Goal: Entertainment & Leisure: Consume media (video, audio)

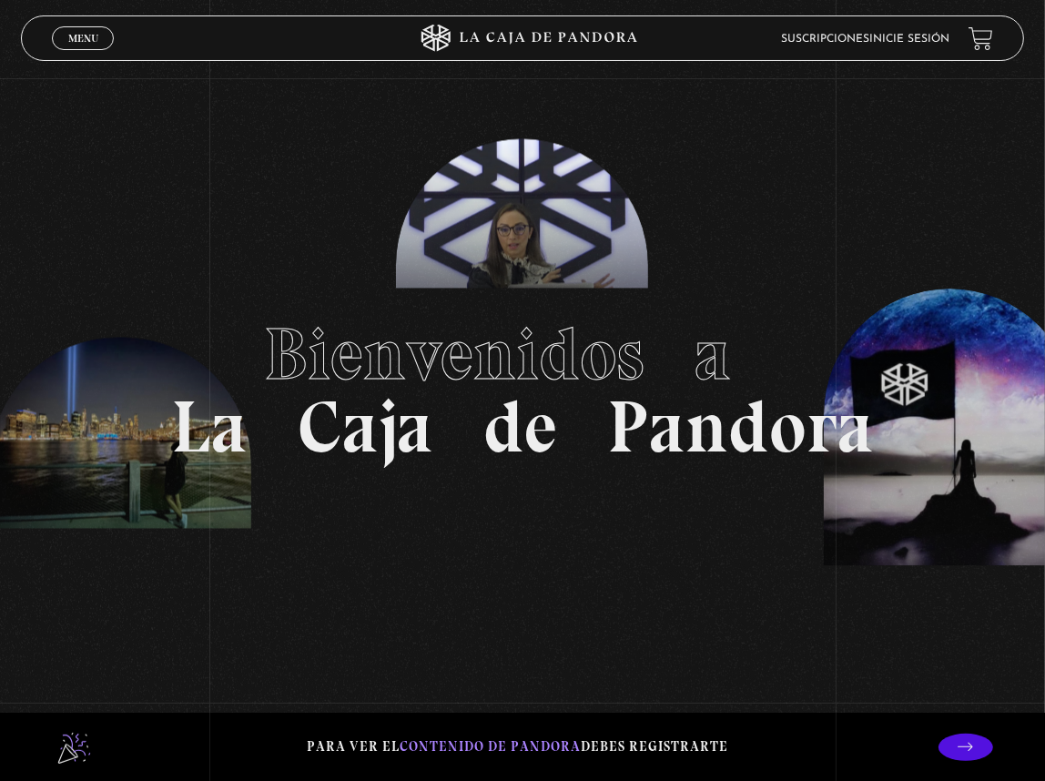
click at [970, 25] on header "Menu Cerrar Suscripciones Inicie sesión" at bounding box center [522, 38] width 1003 height 46
click at [943, 36] on link "Inicie sesión" at bounding box center [910, 39] width 80 height 11
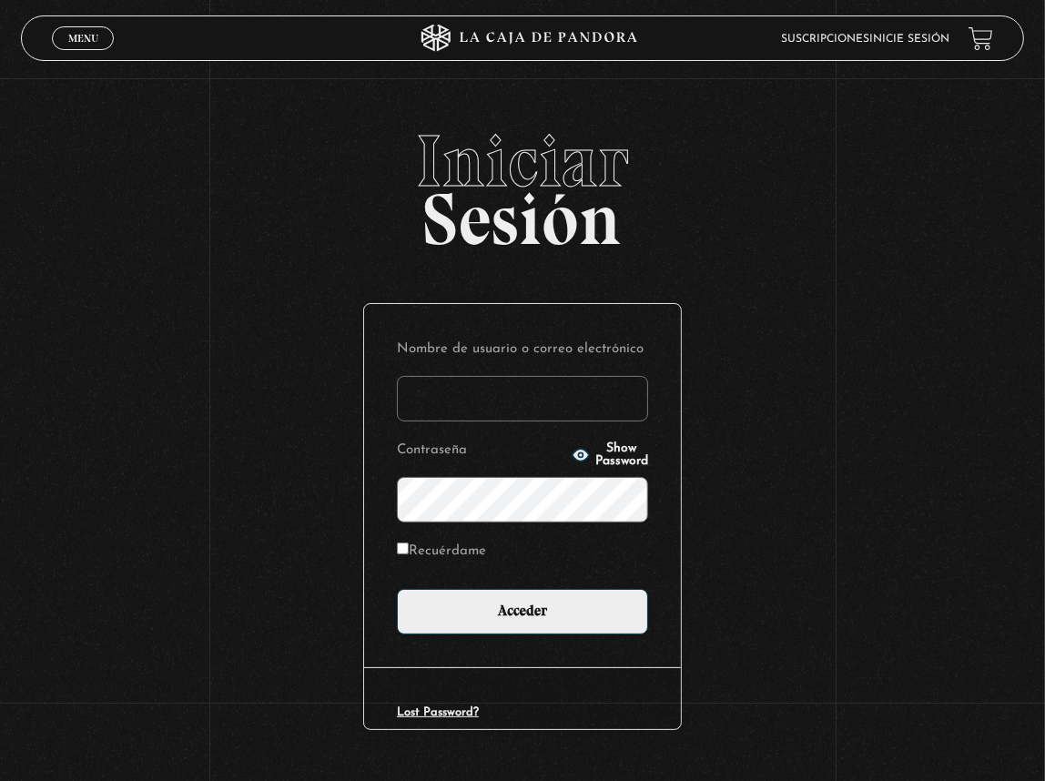
type input "lisbethfelixpaulino"
click at [403, 539] on label "Recuérdame" at bounding box center [441, 551] width 89 height 25
click at [403, 542] on input "Recuérdame" at bounding box center [403, 548] width 12 height 12
checkbox input "true"
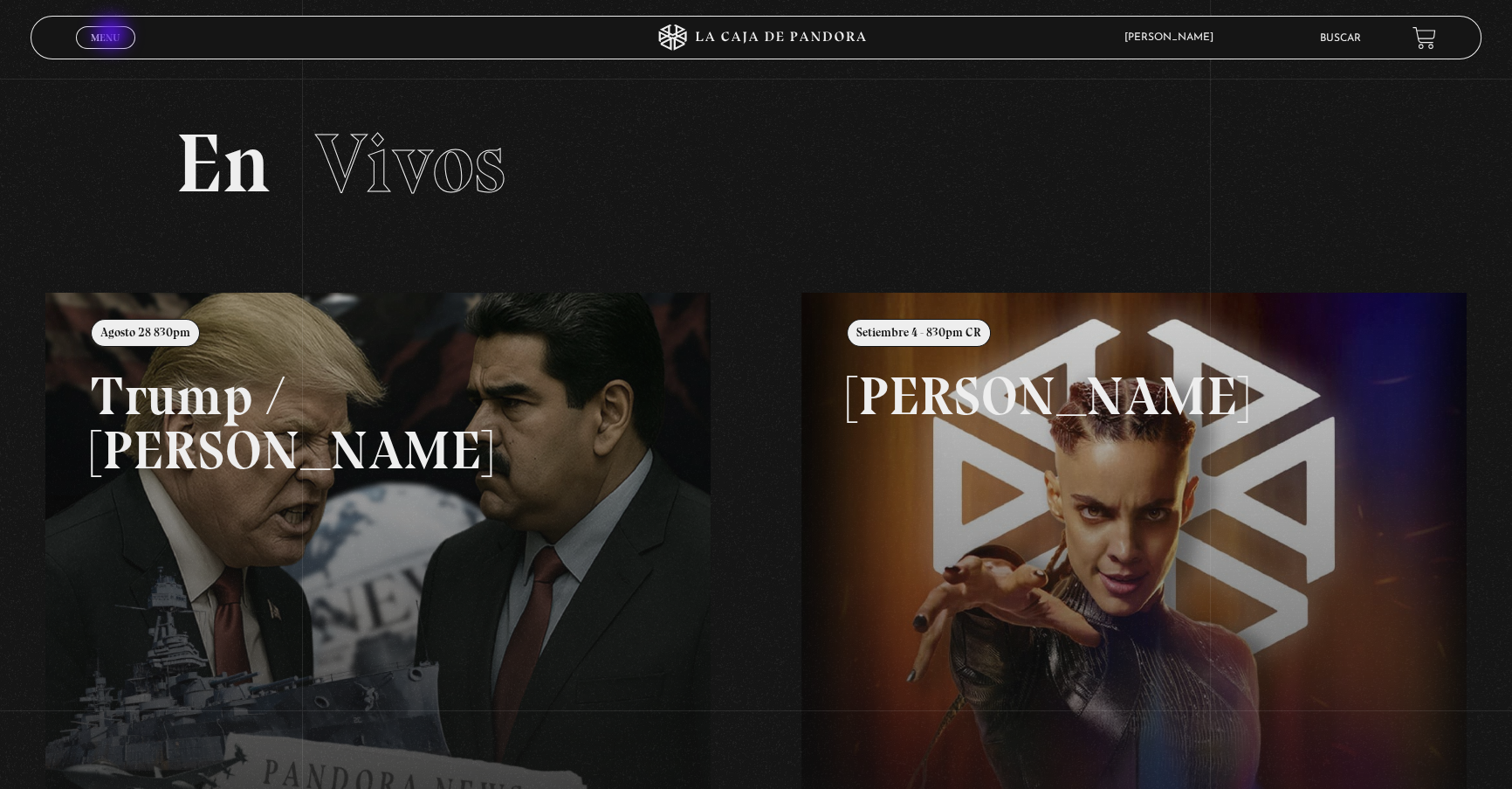
click at [112, 35] on span "Menu" at bounding box center [106, 37] width 29 height 11
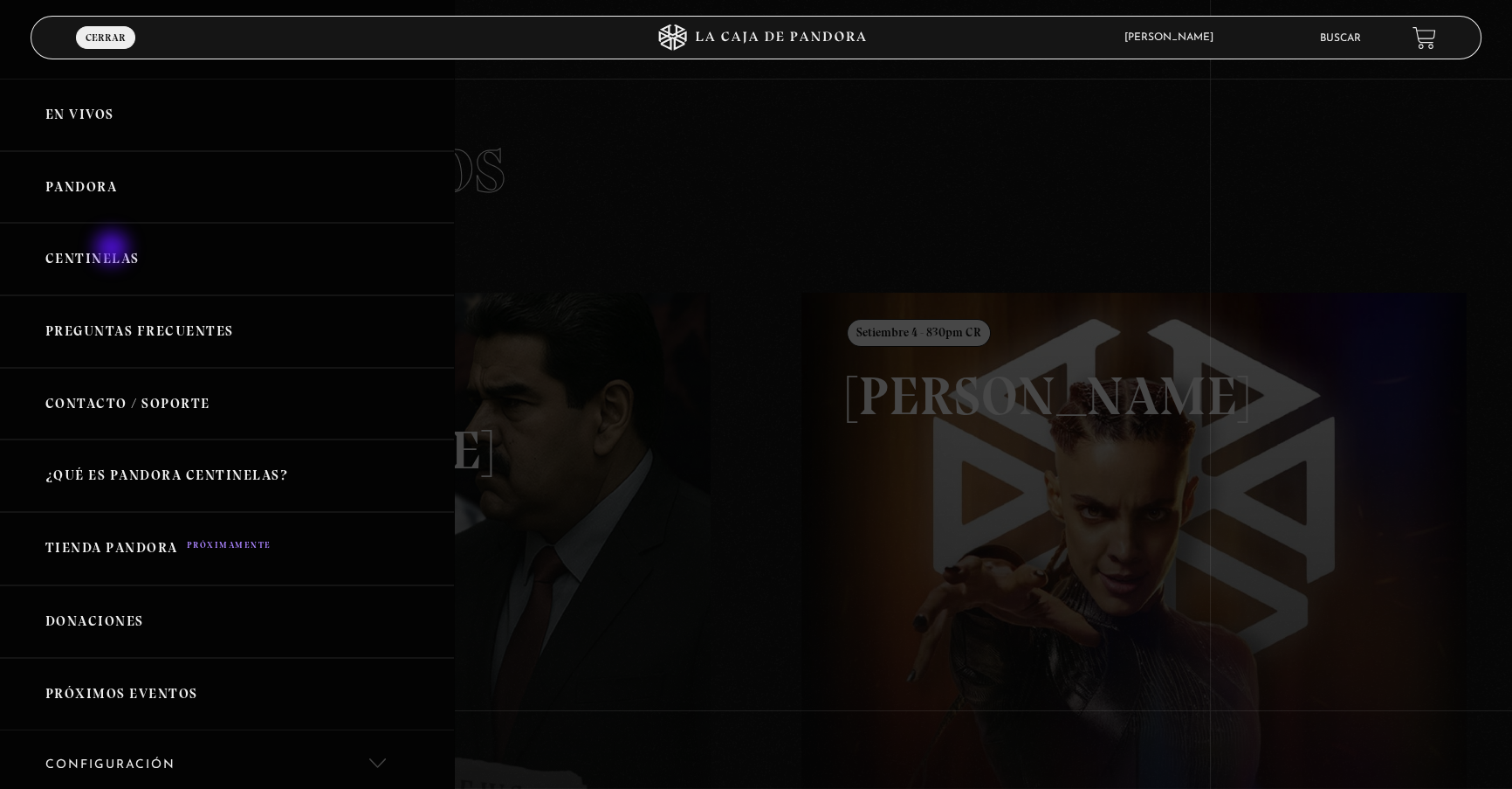
click at [113, 251] on link "Centinelas" at bounding box center [226, 259] width 454 height 73
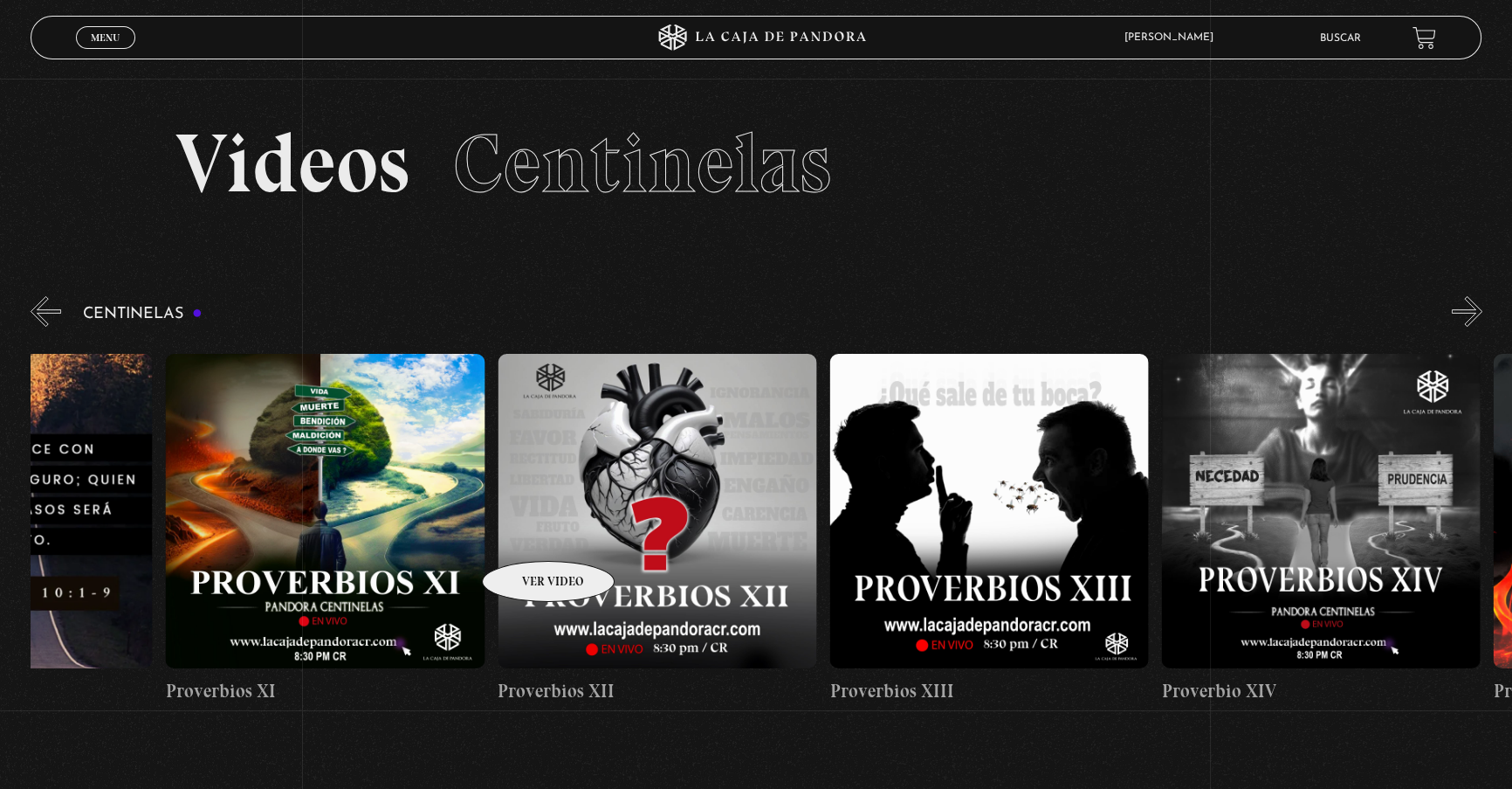
drag, startPoint x: 1267, startPoint y: 510, endPoint x: 433, endPoint y: 538, distance: 834.5
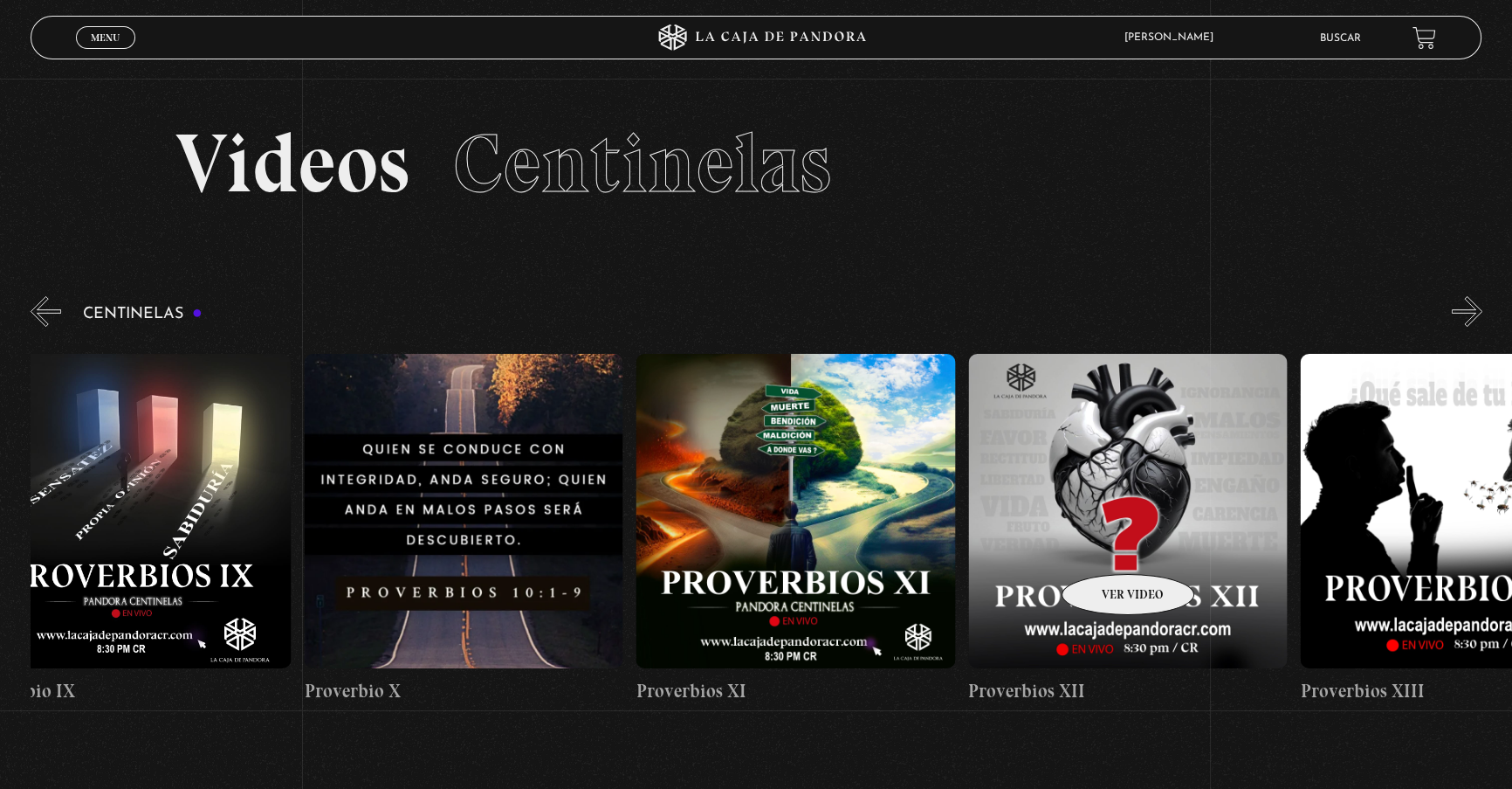
scroll to position [0, 3688]
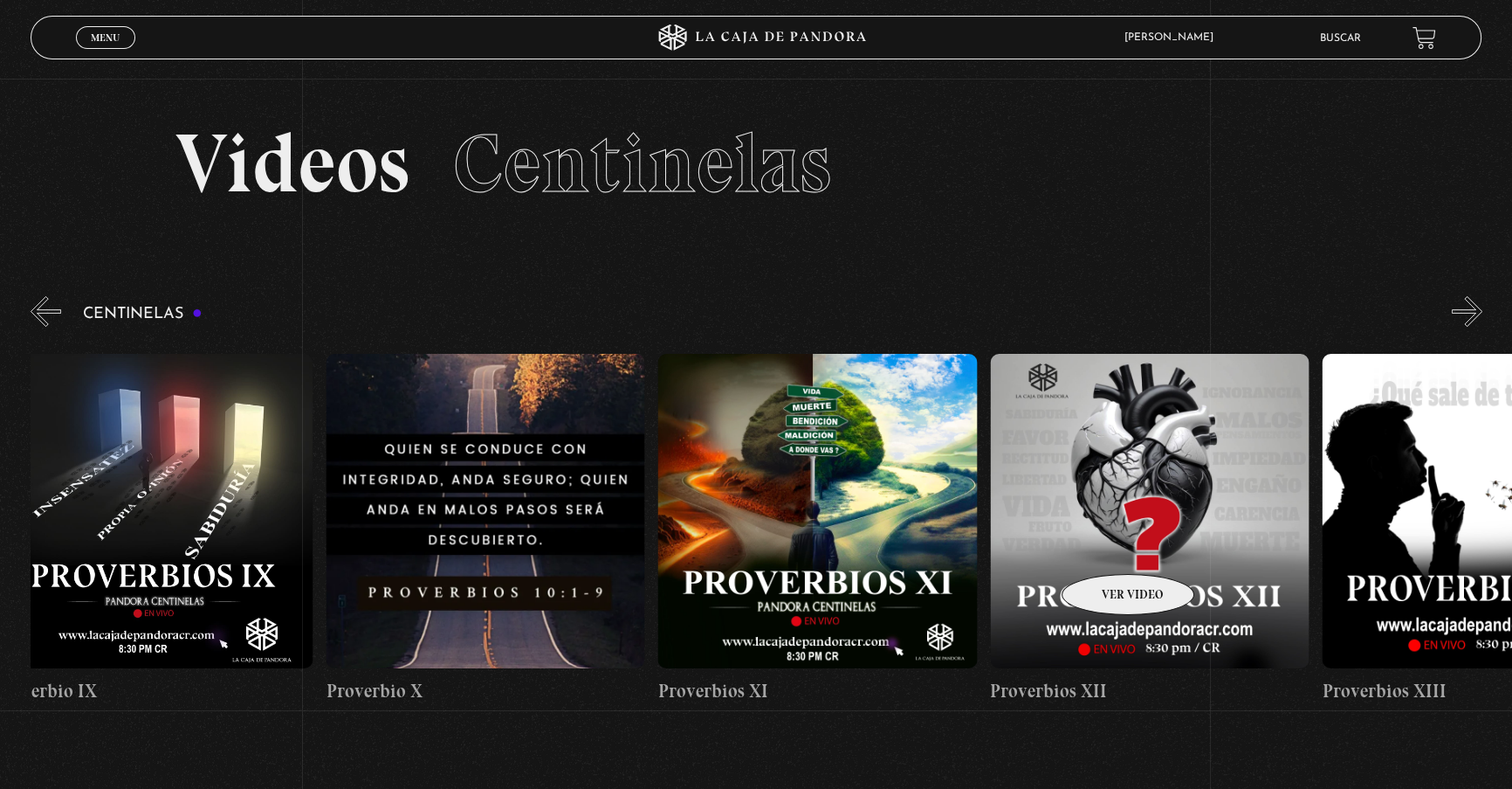
drag, startPoint x: 977, startPoint y: 541, endPoint x: 1105, endPoint y: 548, distance: 128.2
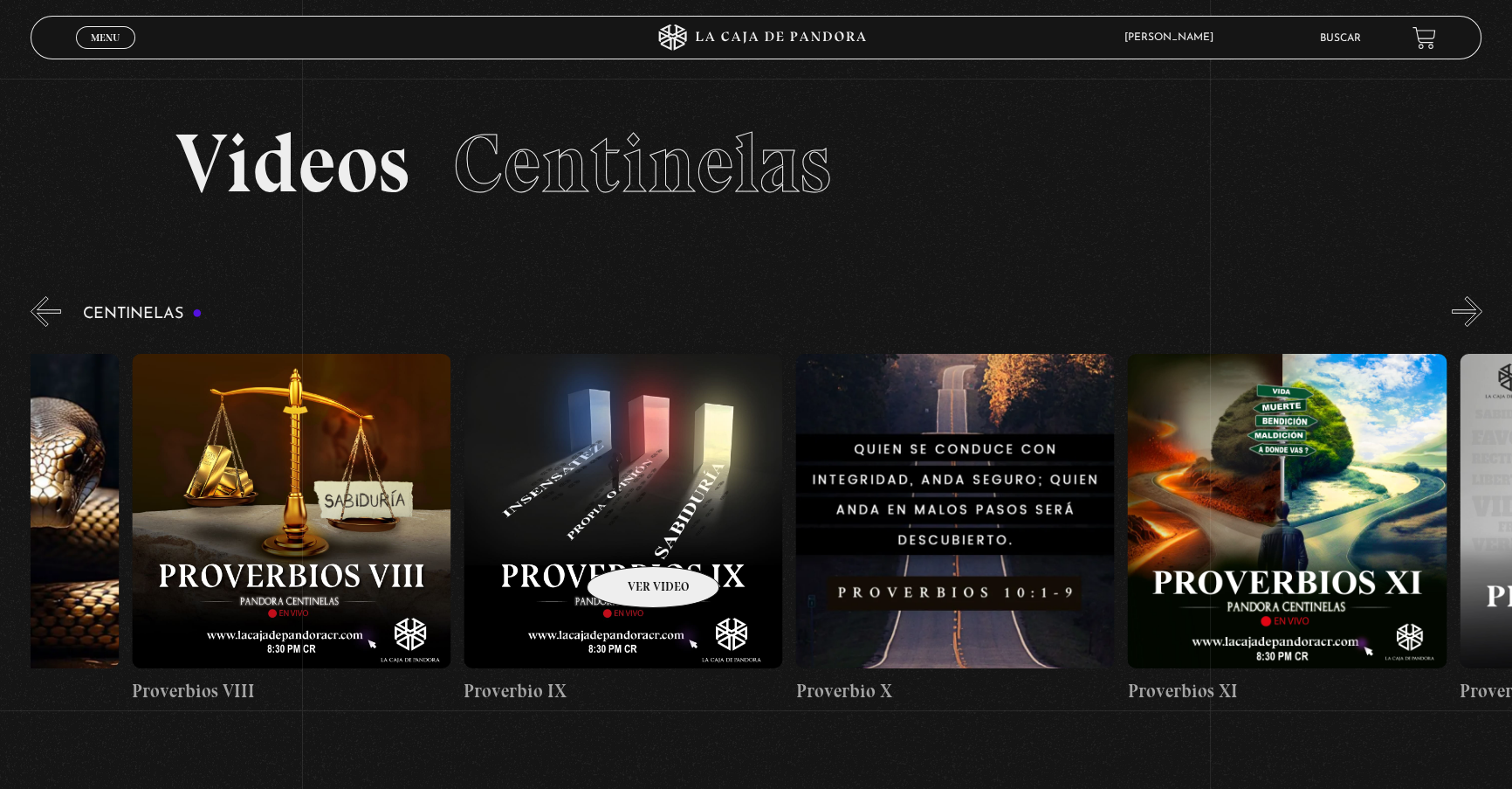
scroll to position [0, 2958]
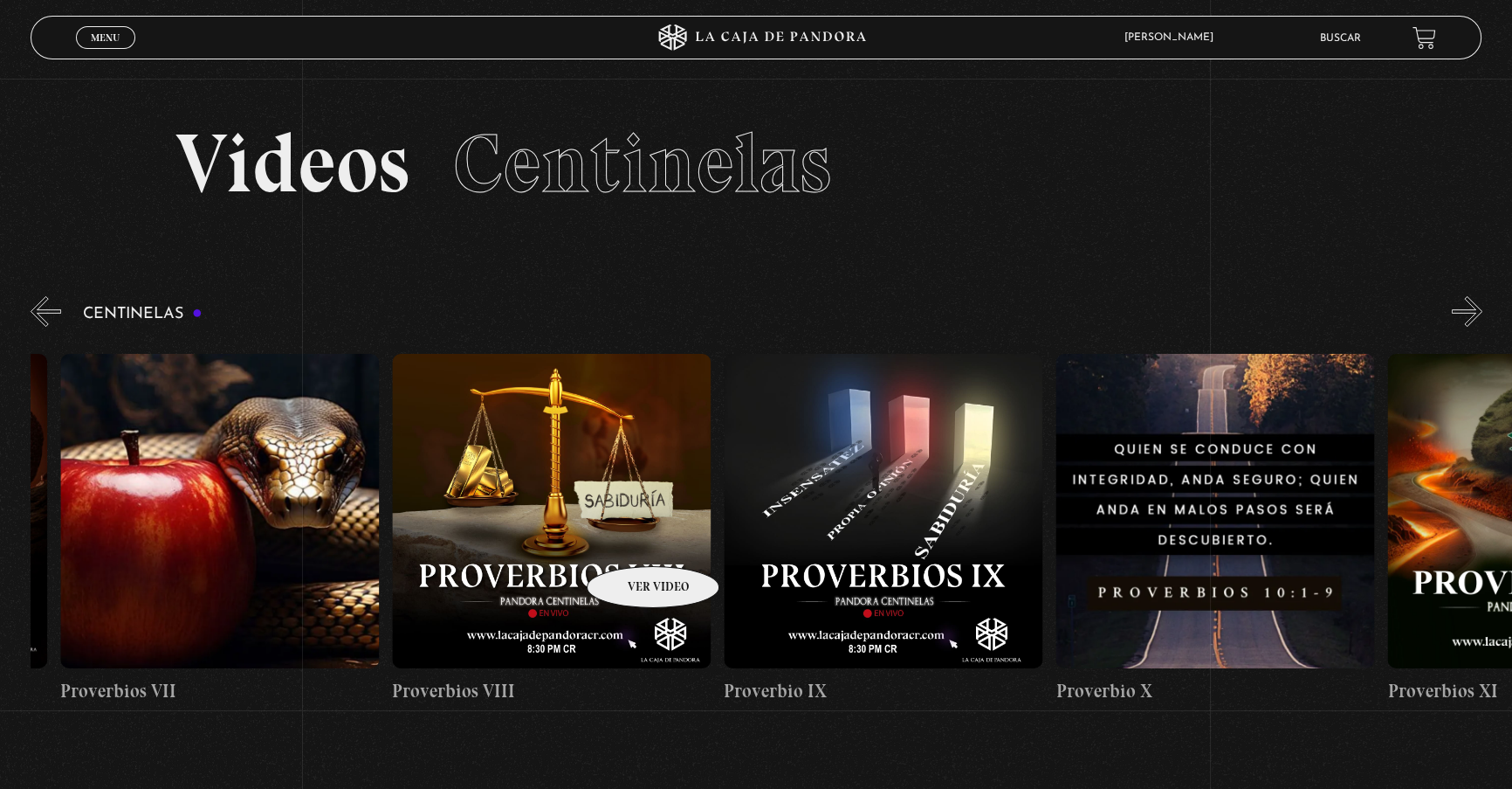
drag, startPoint x: 496, startPoint y: 543, endPoint x: 636, endPoint y: 539, distance: 140.1
click at [790, 490] on figure at bounding box center [883, 512] width 319 height 315
